Goal: Check status: Check status

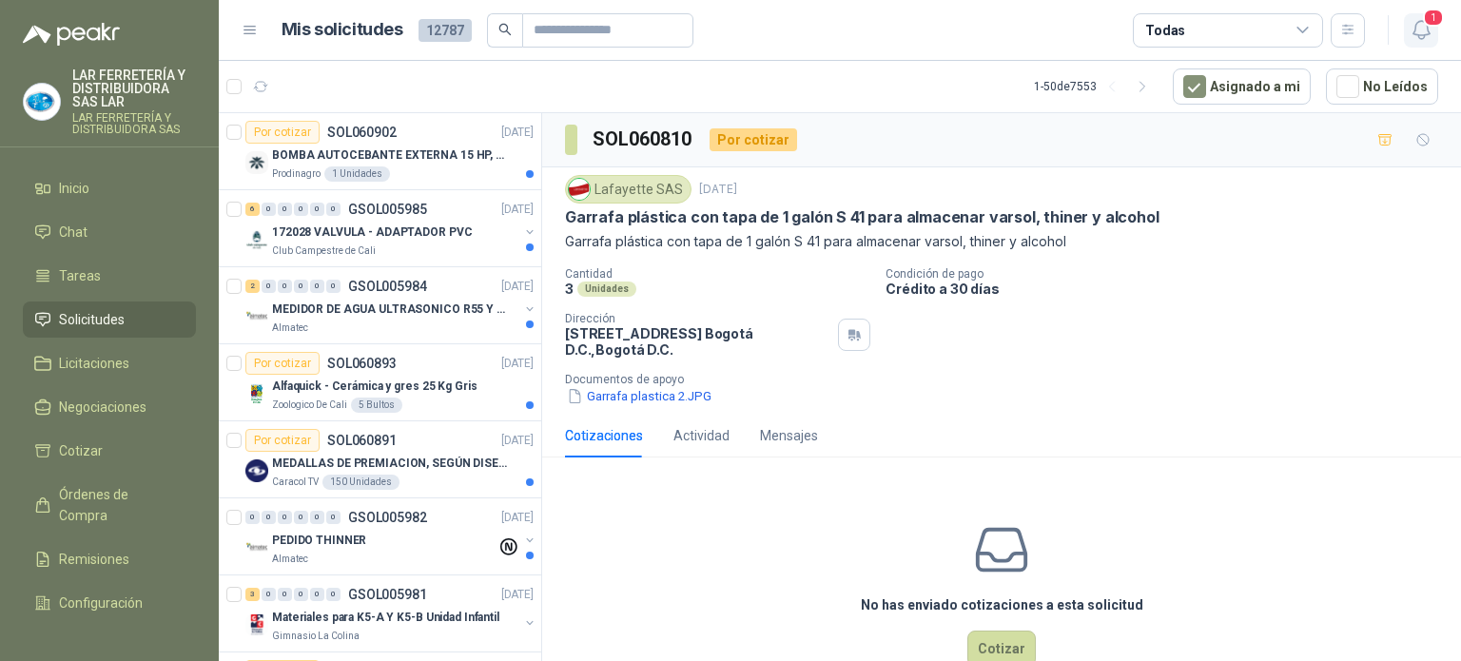
click at [1432, 29] on icon "button" at bounding box center [1422, 30] width 24 height 24
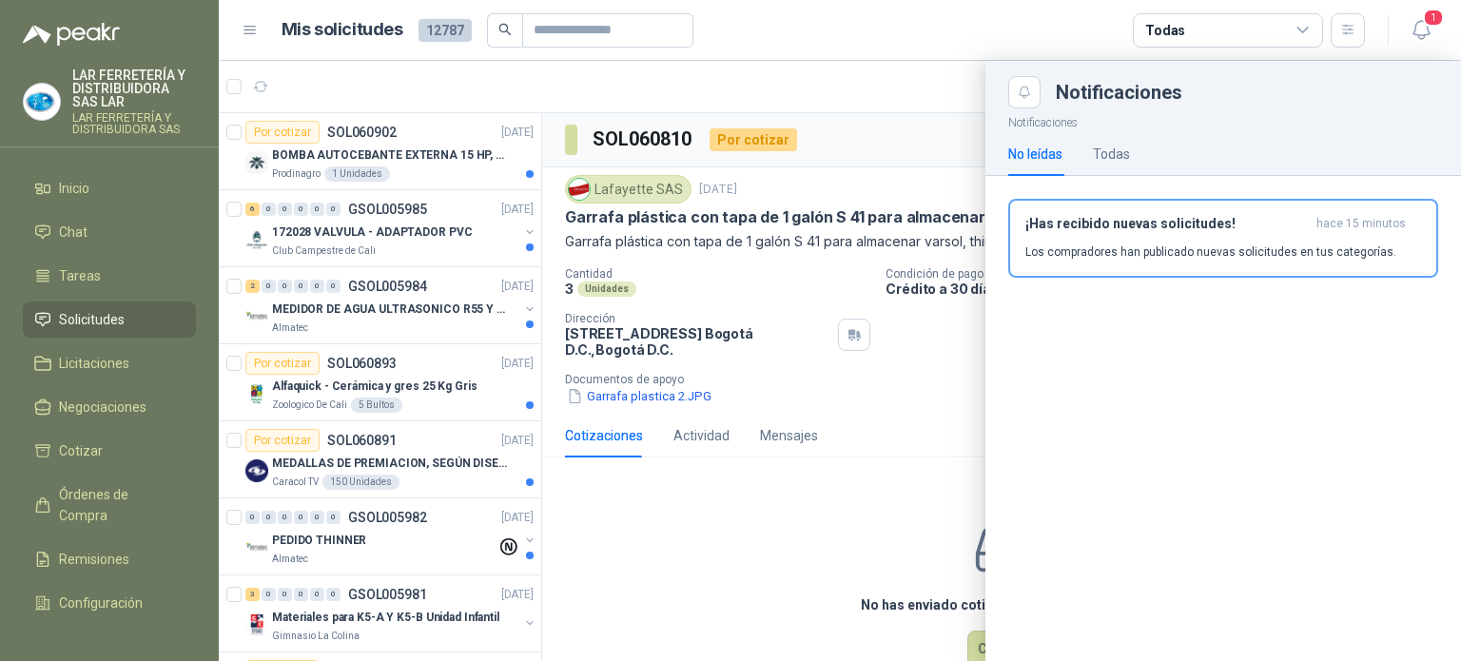
click at [864, 19] on article "Mis solicitudes 12787 Todas" at bounding box center [824, 30] width 1085 height 34
click at [690, 76] on div at bounding box center [840, 361] width 1242 height 600
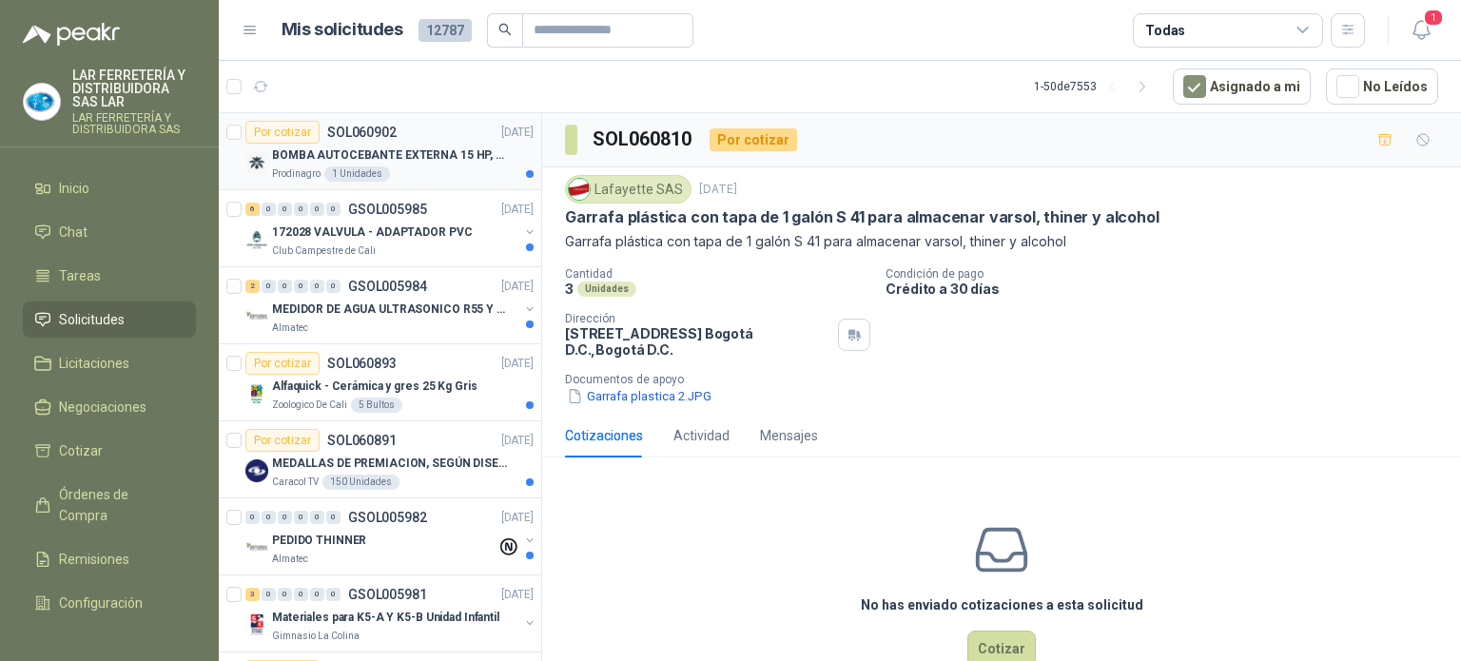
click at [436, 158] on p "BOMBA AUTOCEBANTE EXTERNA 15 HP, 220/440 V ALTURA MAX 60MTS, CAUDAL MAX 423GPM" at bounding box center [390, 156] width 237 height 18
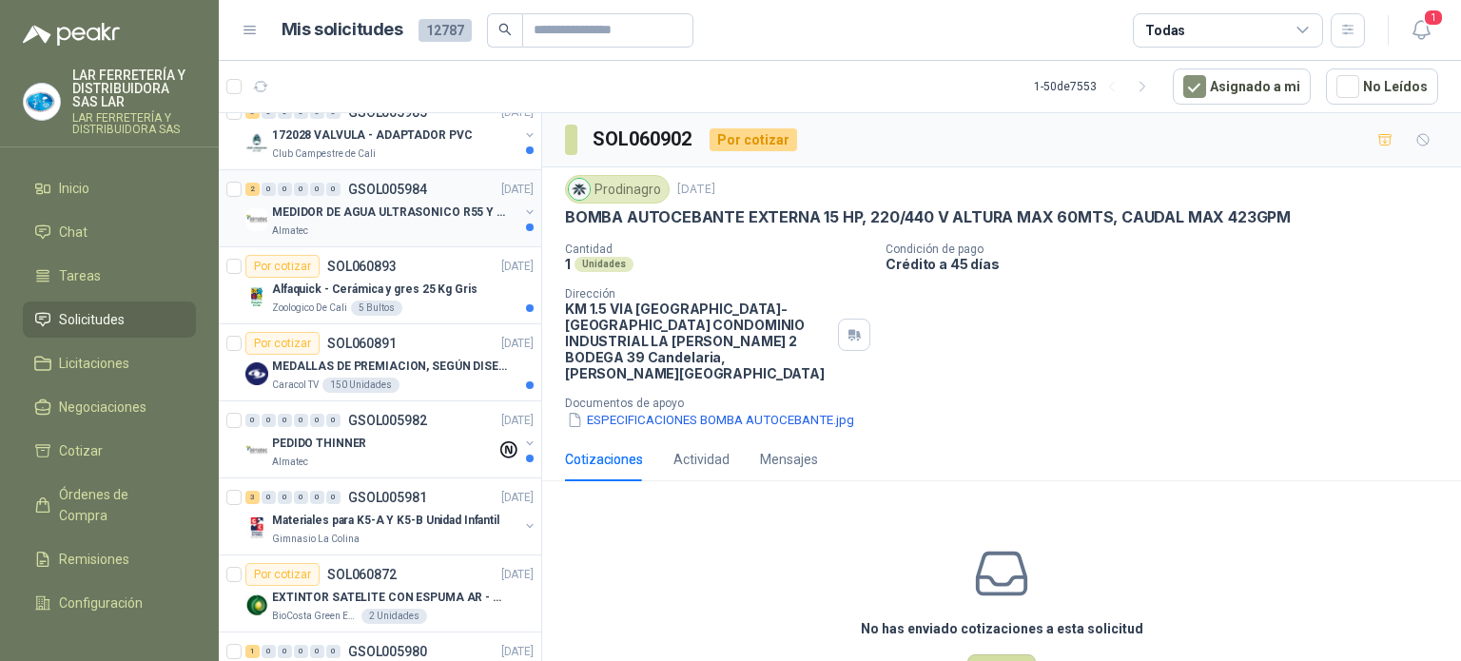
scroll to position [190, 0]
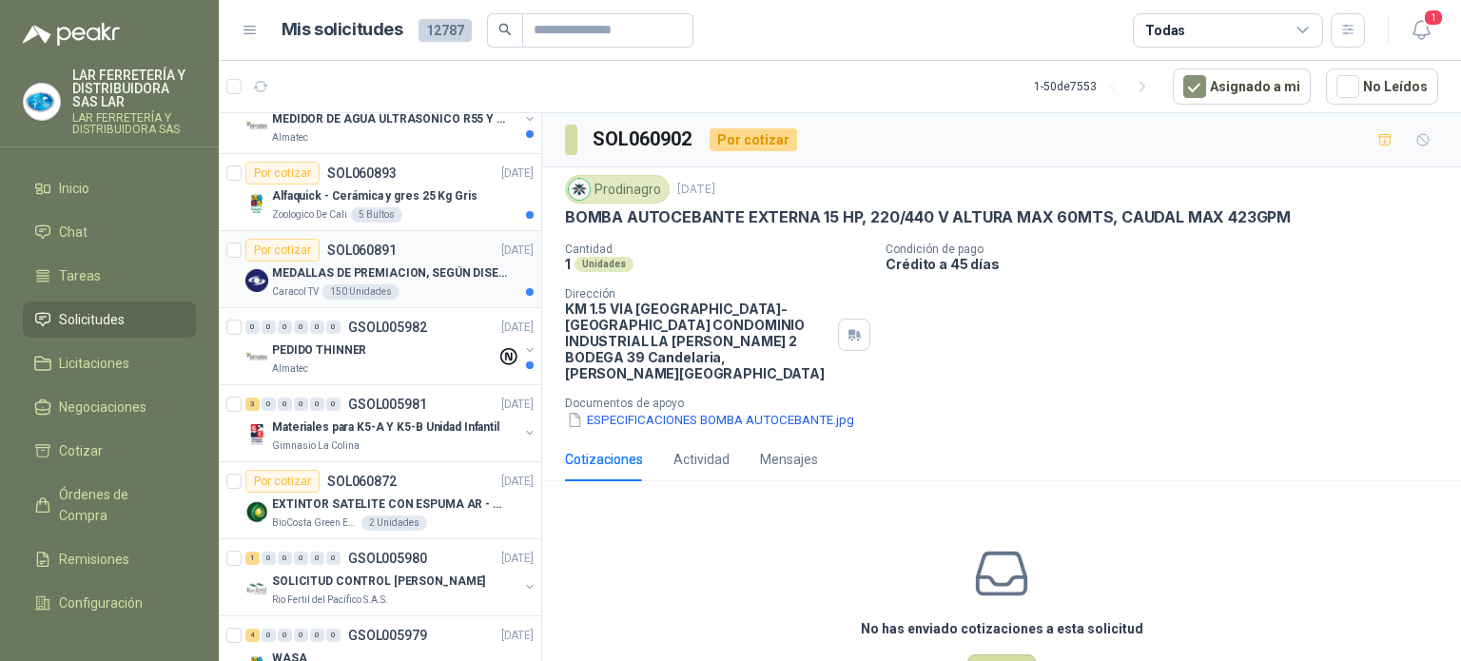
click at [438, 282] on div "MEDALLAS DE PREMIACION, SEGÚN DISEÑO ADJUNTO(ADJUNTAR COTIZACION EN SU FORMATO" at bounding box center [403, 273] width 262 height 23
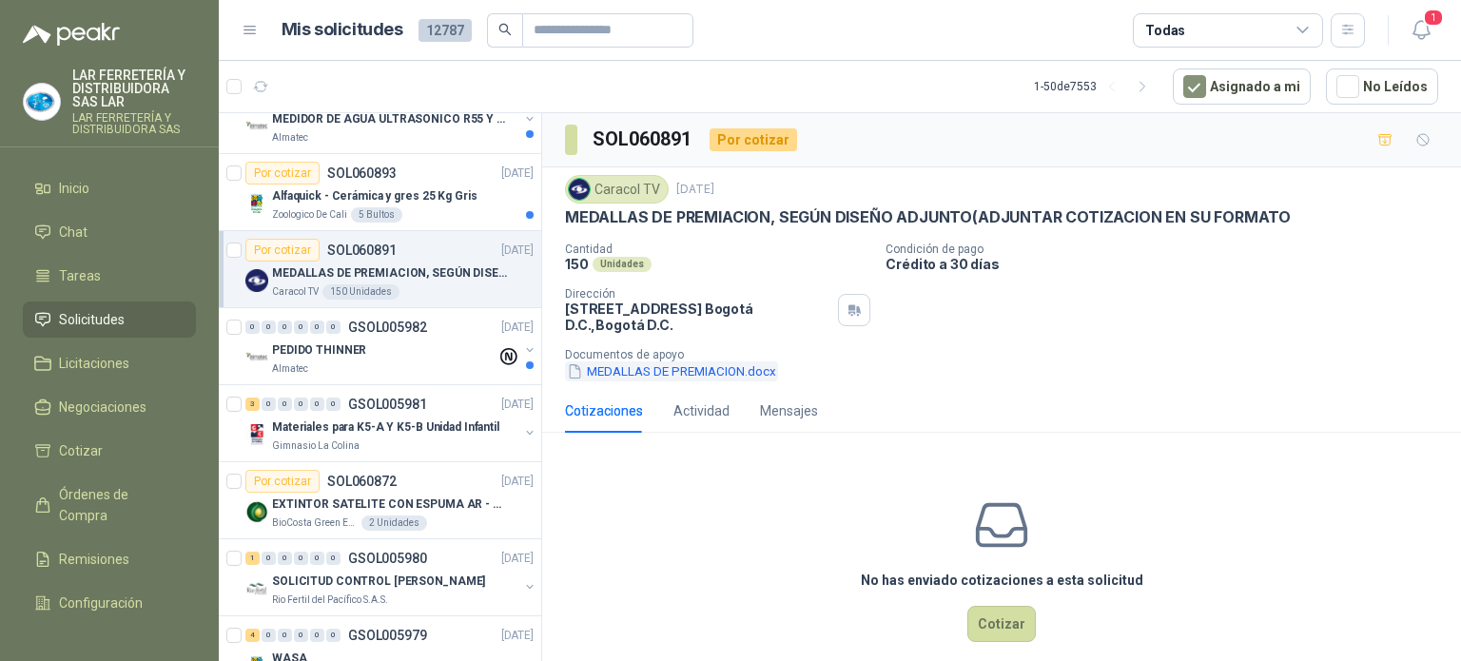
click at [628, 376] on button "MEDALLAS DE PREMIACION.docx" at bounding box center [671, 372] width 213 height 20
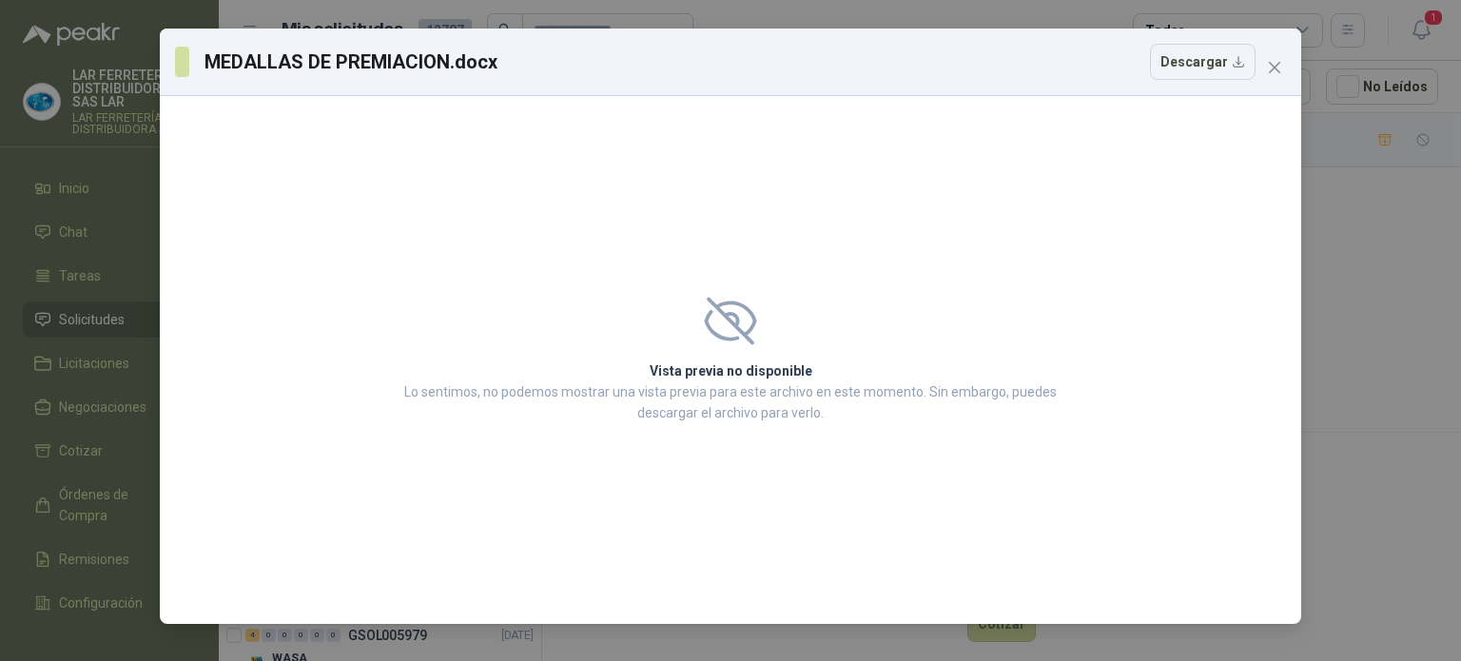
click at [723, 336] on icon at bounding box center [730, 321] width 52 height 48
click at [712, 419] on p "Lo sentimos, no podemos mostrar una vista previa para este archivo en este mome…" at bounding box center [731, 403] width 664 height 42
click at [1285, 66] on span "Close" at bounding box center [1275, 67] width 30 height 15
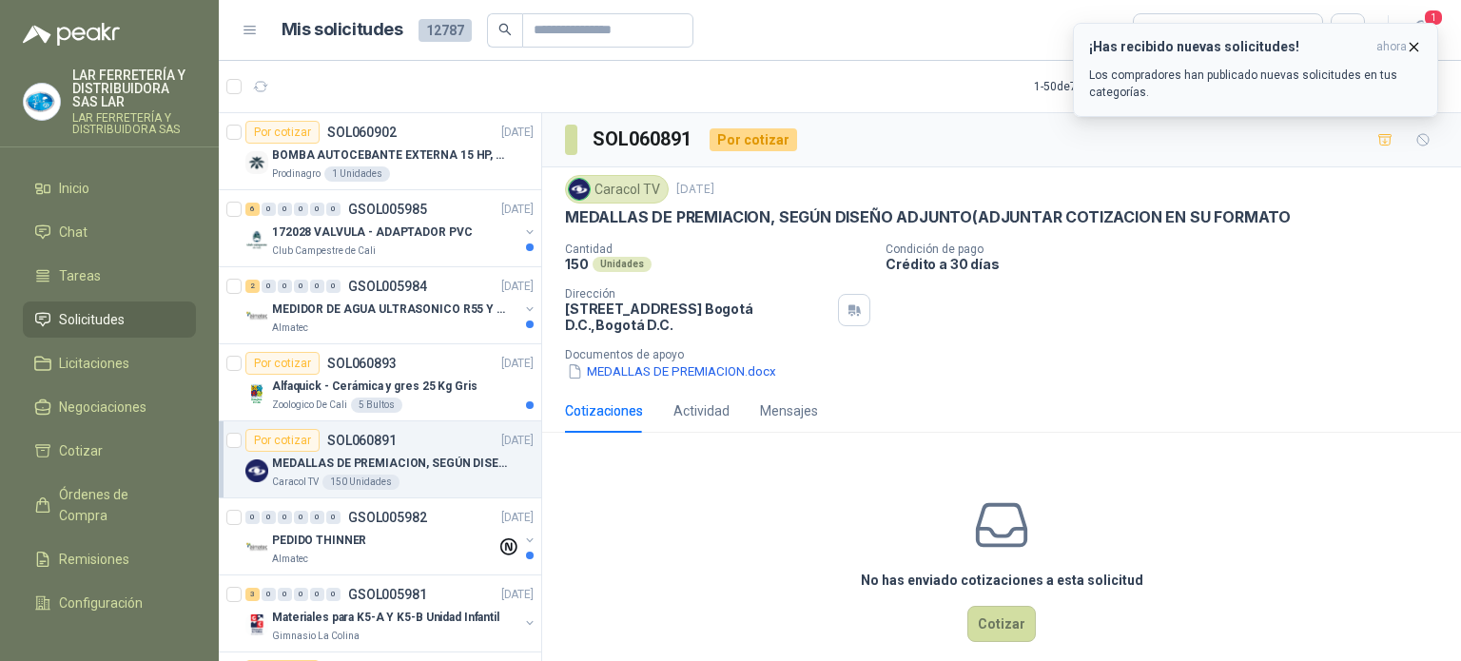
click at [1413, 33] on button "¡Has recibido nuevas solicitudes! ahora Los compradores han publicado nuevas so…" at bounding box center [1255, 70] width 365 height 94
